Goal: Transaction & Acquisition: Purchase product/service

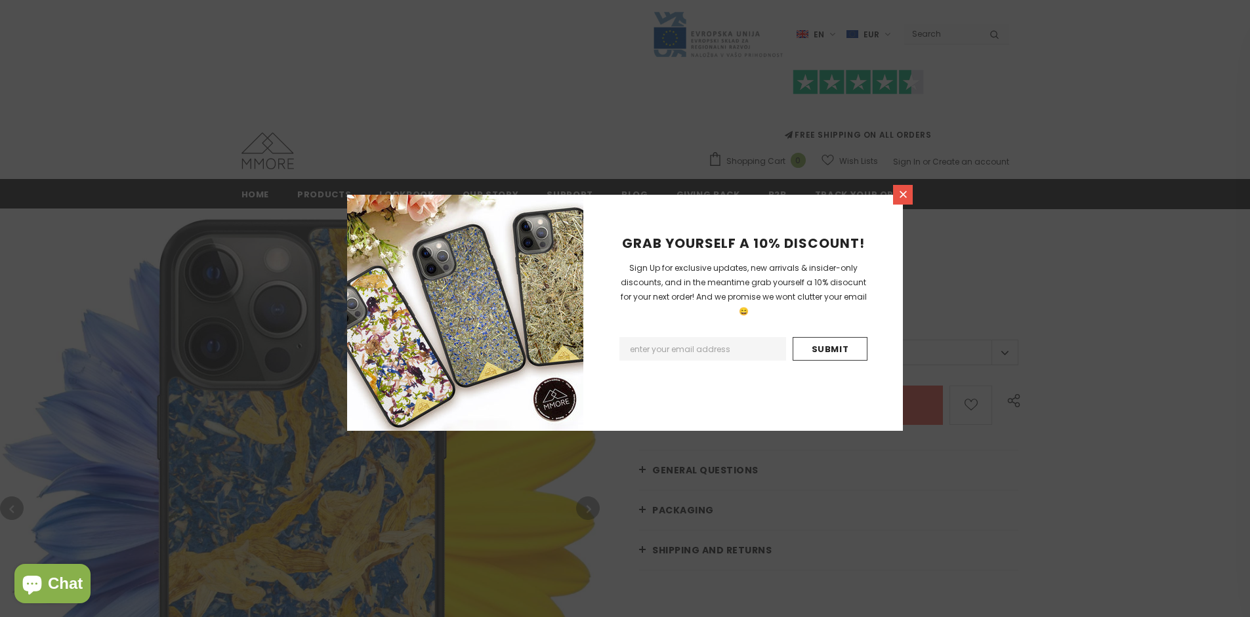
click at [903, 194] on icon at bounding box center [903, 194] width 7 height 7
